Goal: Complete application form

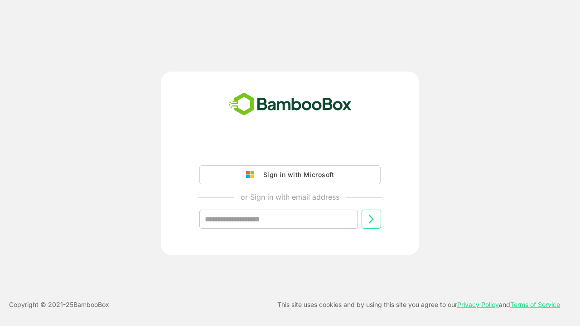
type input "**********"
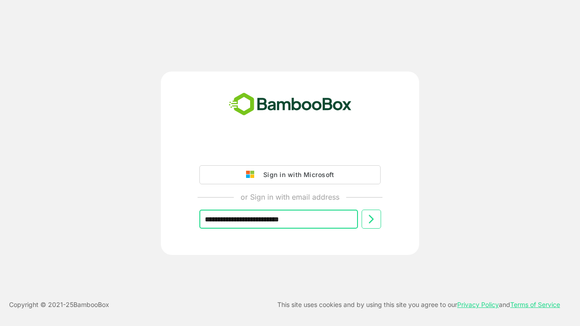
click at [371, 219] on icon at bounding box center [371, 219] width 11 height 11
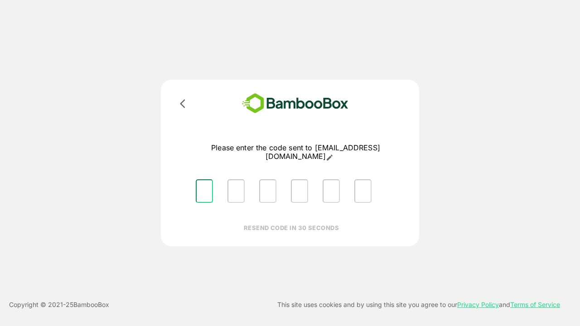
type input "*"
